Goal: Information Seeking & Learning: Learn about a topic

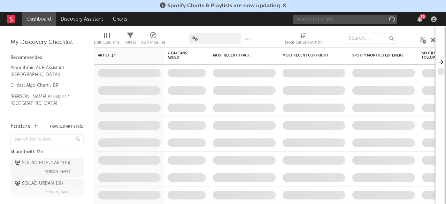
click at [370, 18] on input "text" at bounding box center [345, 19] width 105 height 9
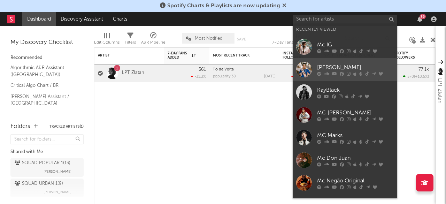
click at [342, 75] on icon at bounding box center [342, 74] width 4 height 4
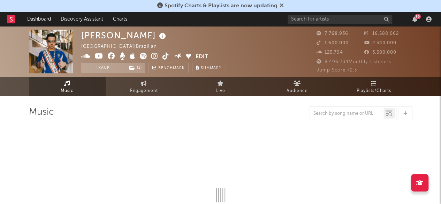
select select "6m"
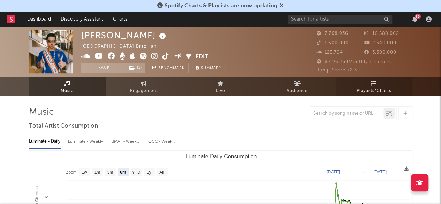
click at [376, 83] on icon at bounding box center [374, 84] width 6 height 6
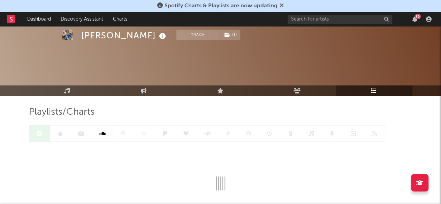
scroll to position [52, 0]
